Goal: Transaction & Acquisition: Book appointment/travel/reservation

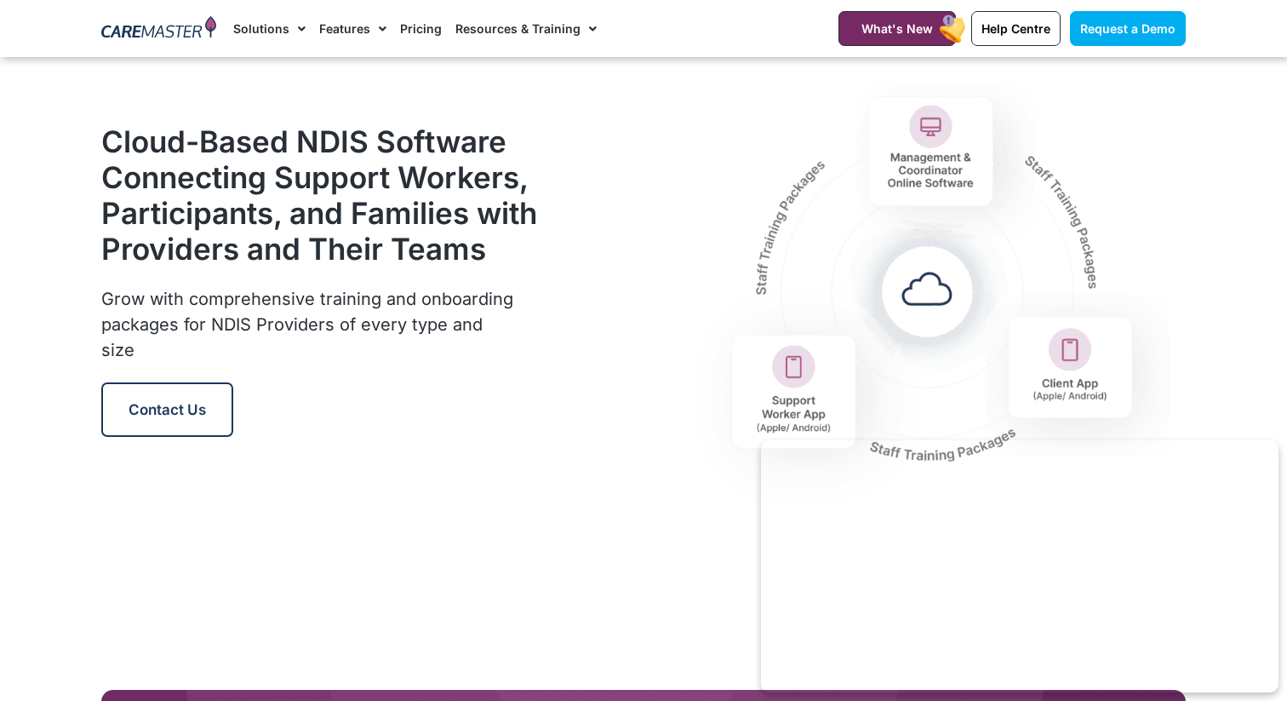
scroll to position [2055, 0]
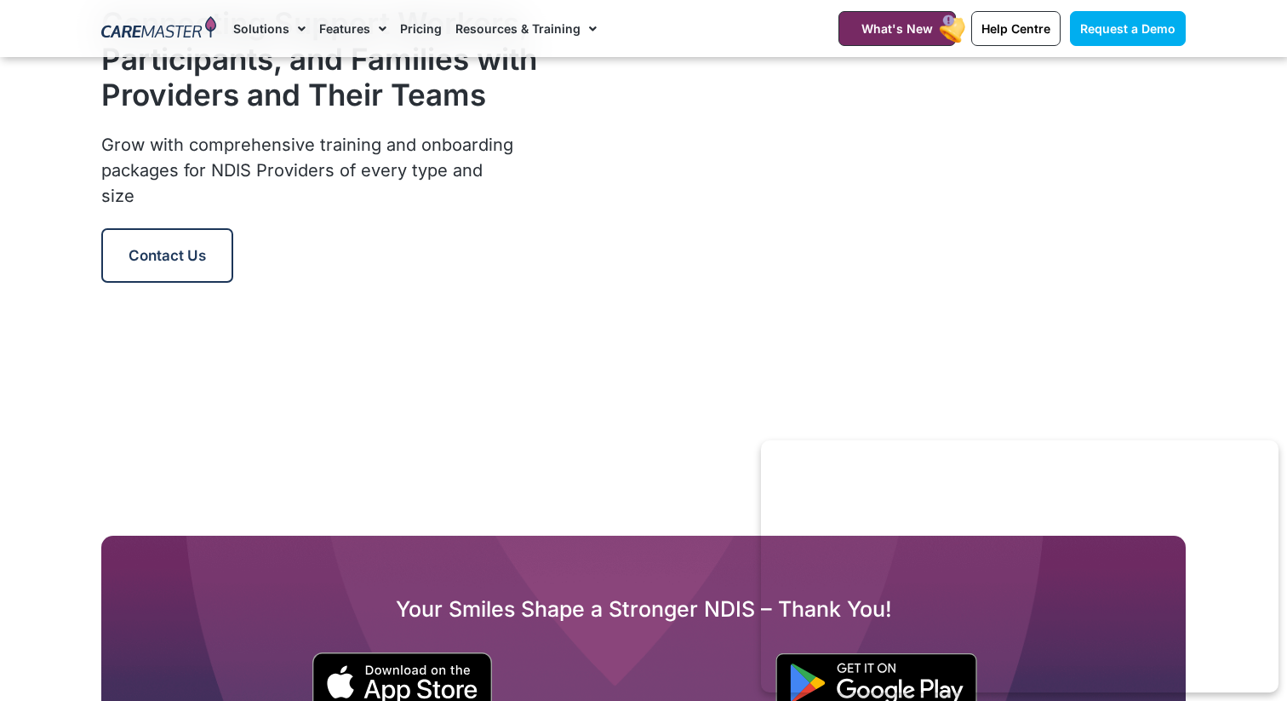
scroll to position [2169, 0]
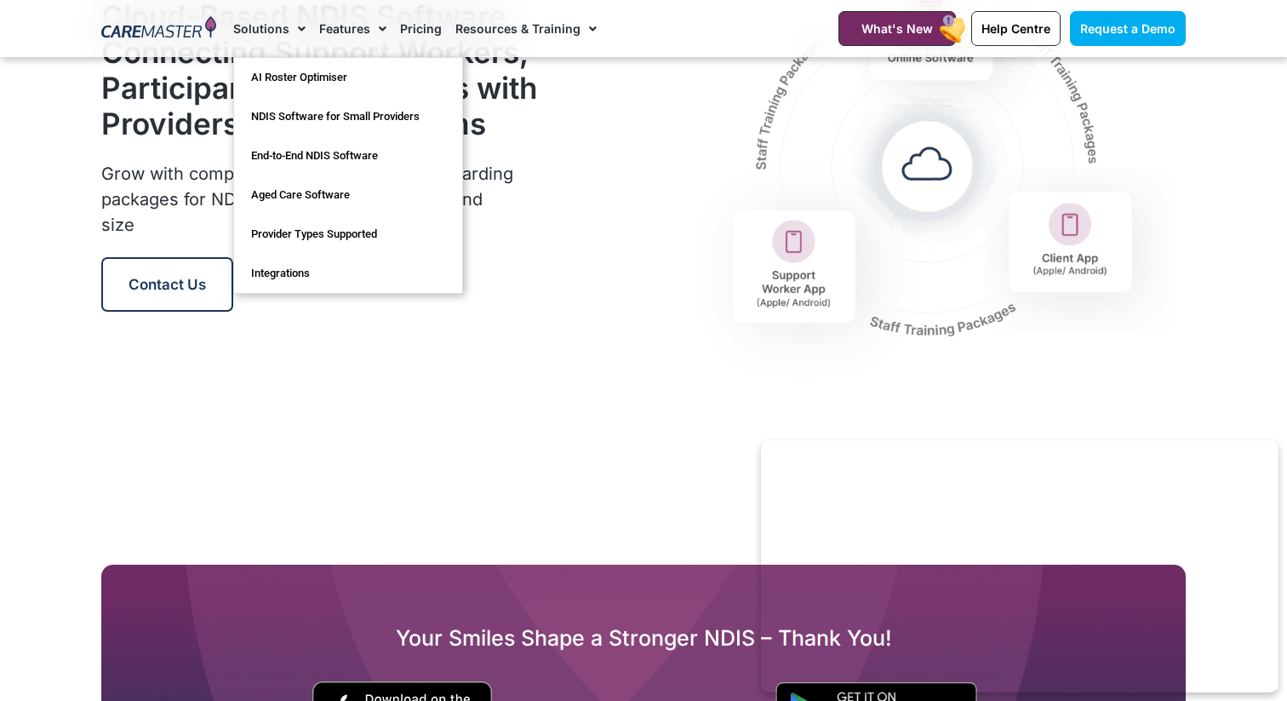
click at [130, 41] on div at bounding box center [159, 28] width 132 height 57
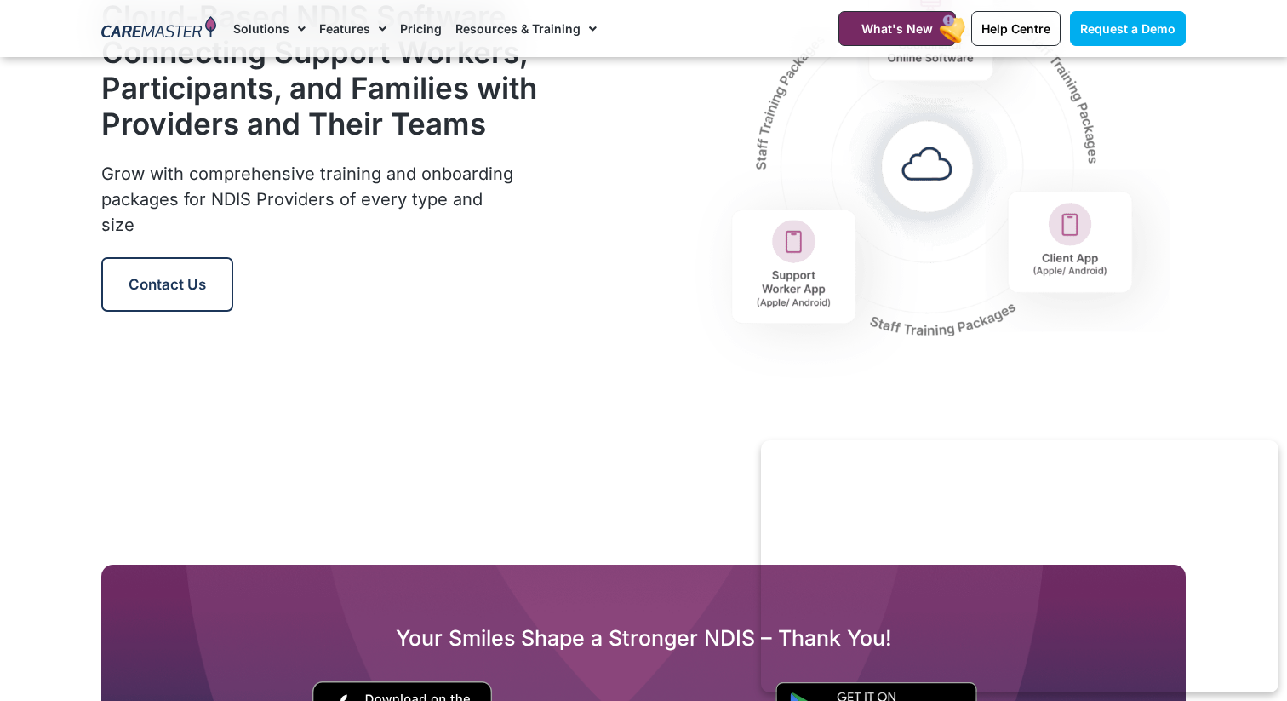
click at [136, 31] on img at bounding box center [158, 29] width 115 height 26
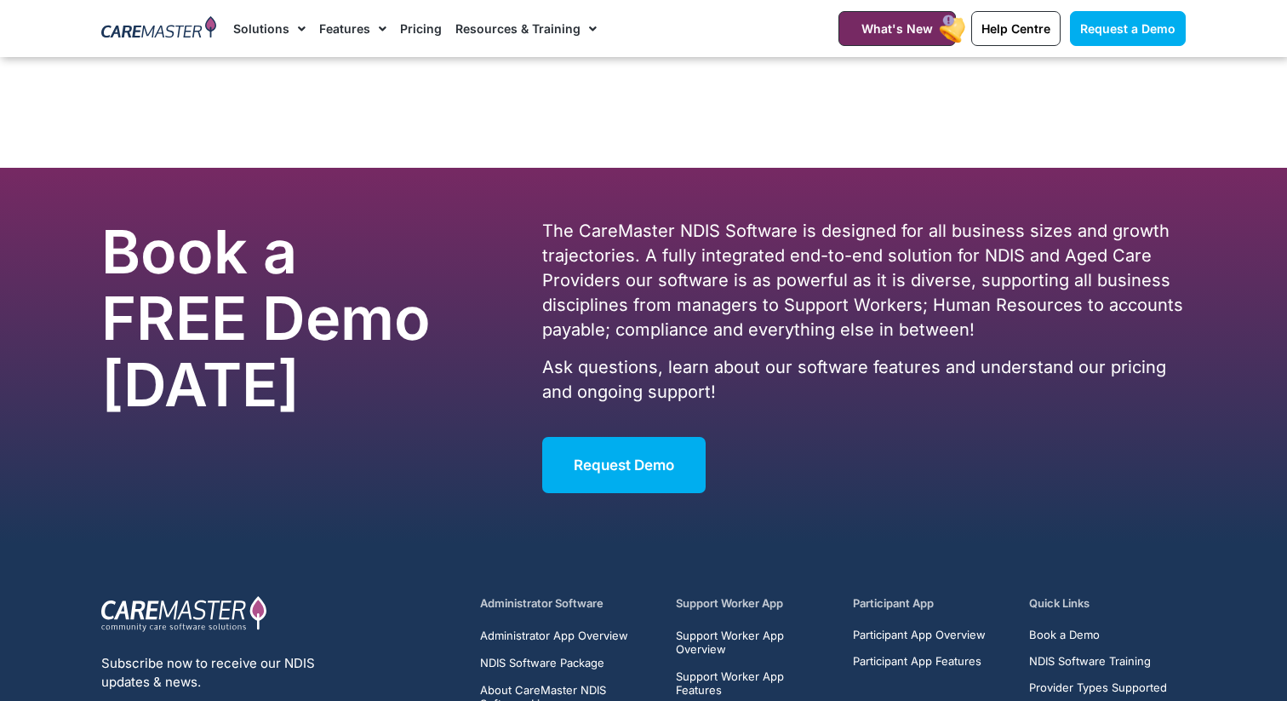
scroll to position [10066, 0]
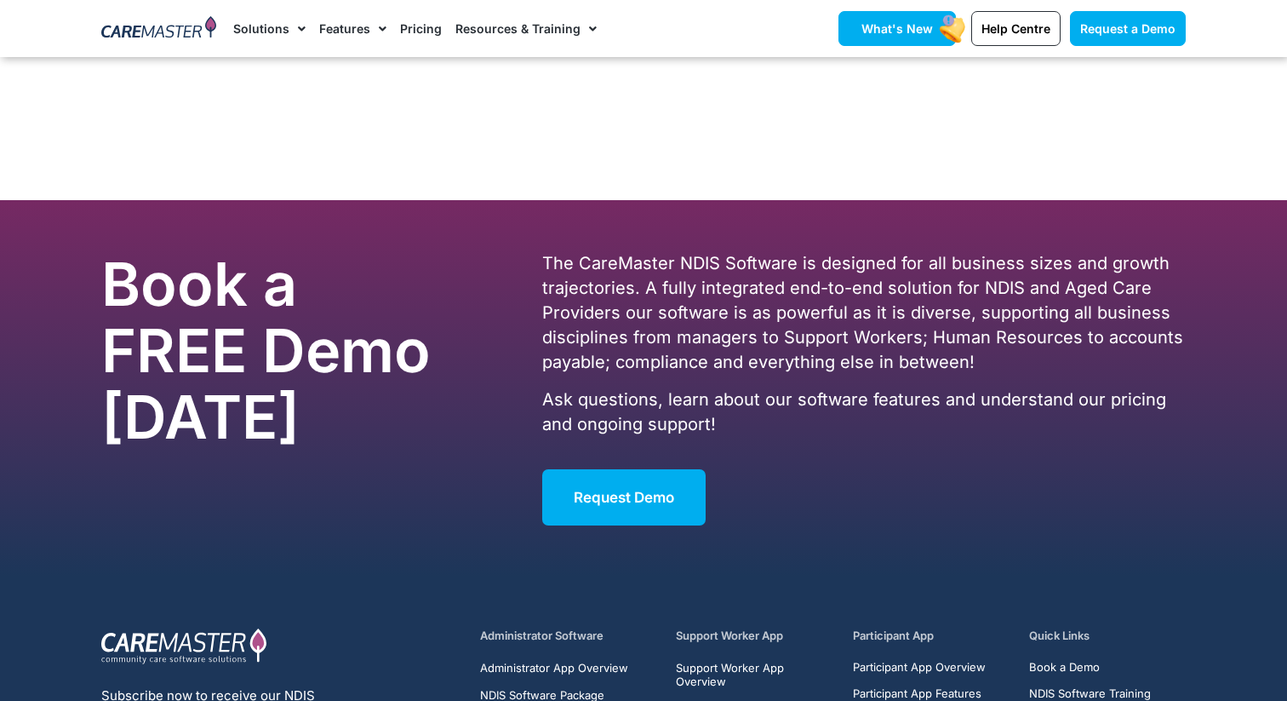
click at [941, 37] on rect at bounding box center [952, 29] width 31 height 32
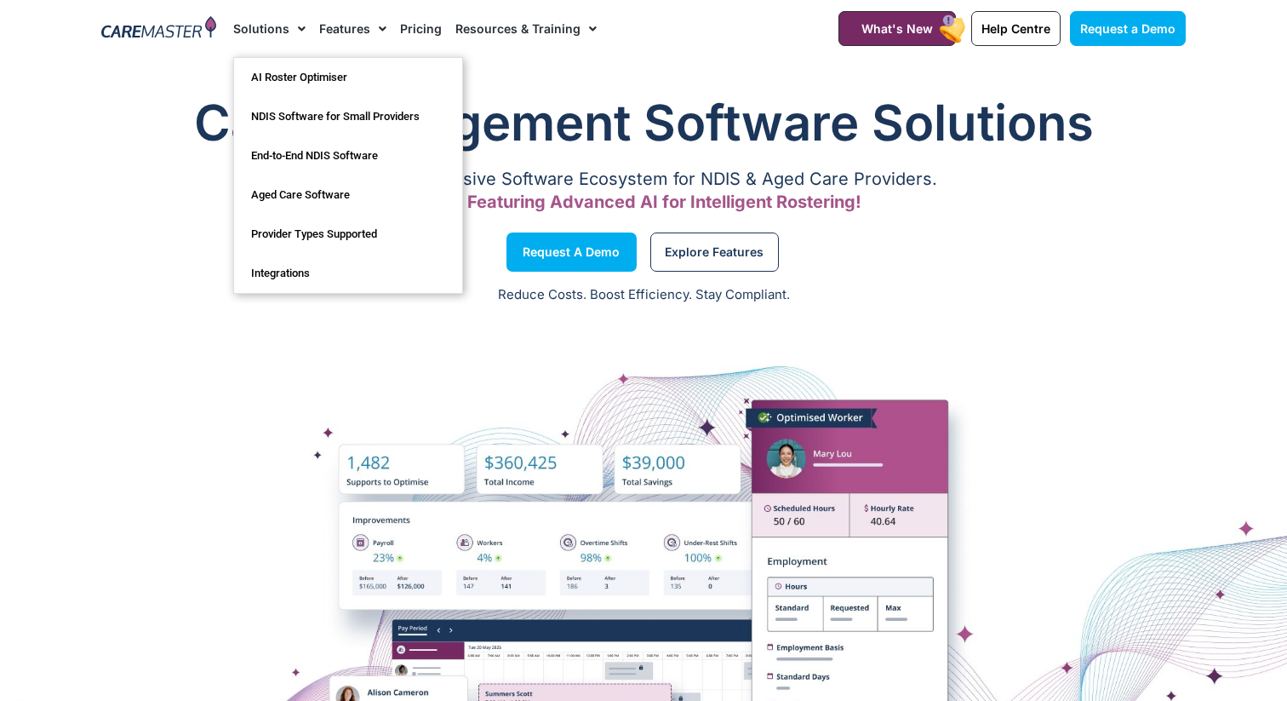
click at [158, 28] on img at bounding box center [158, 29] width 115 height 26
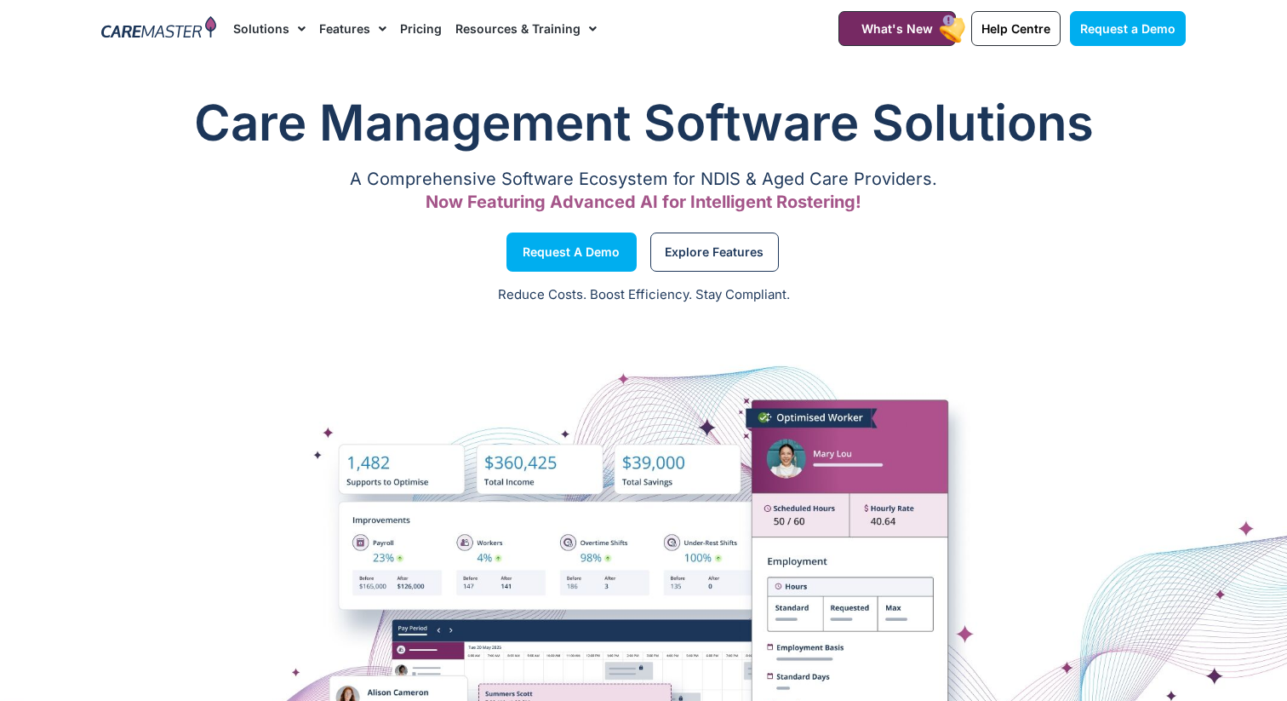
click at [169, 26] on img at bounding box center [158, 29] width 115 height 26
